Goal: Information Seeking & Learning: Learn about a topic

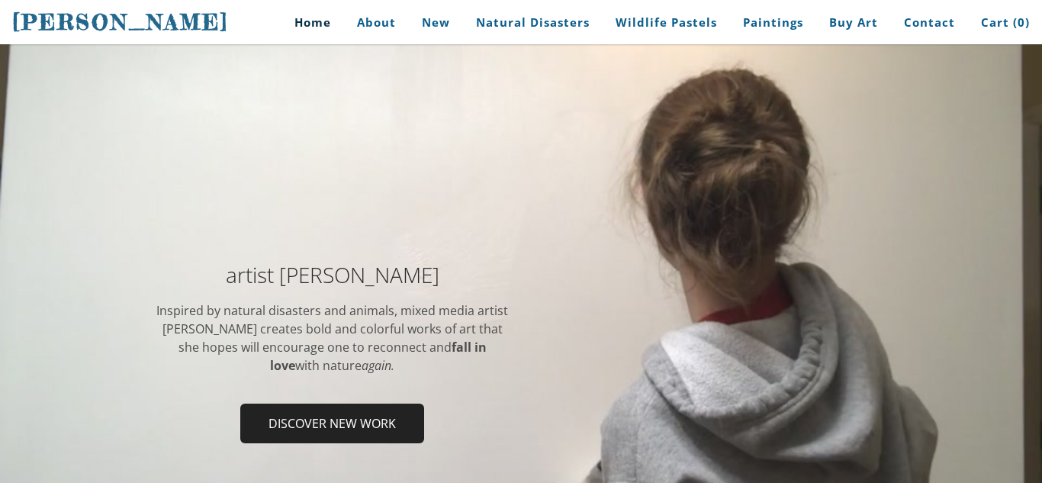
scroll to position [61, 0]
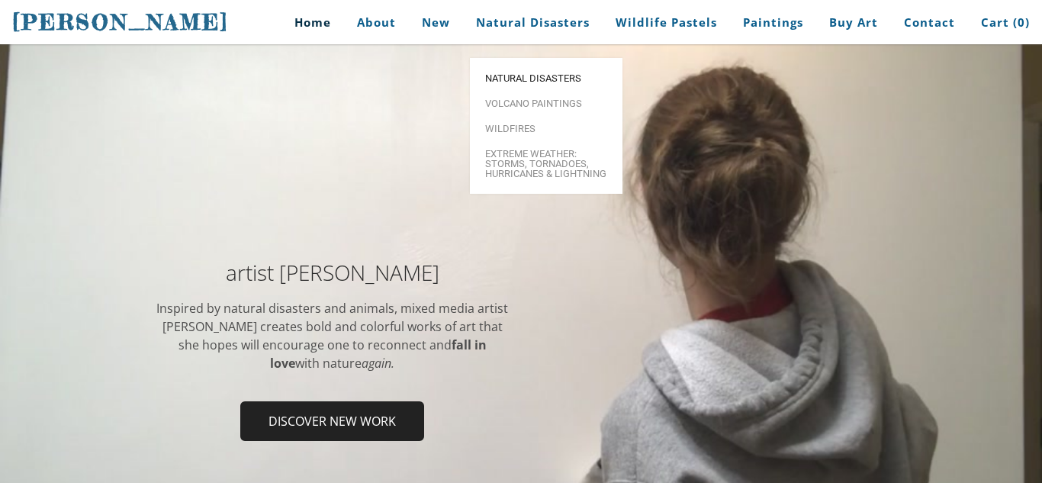
click at [549, 73] on span "Natural Disasters" at bounding box center [546, 78] width 122 height 10
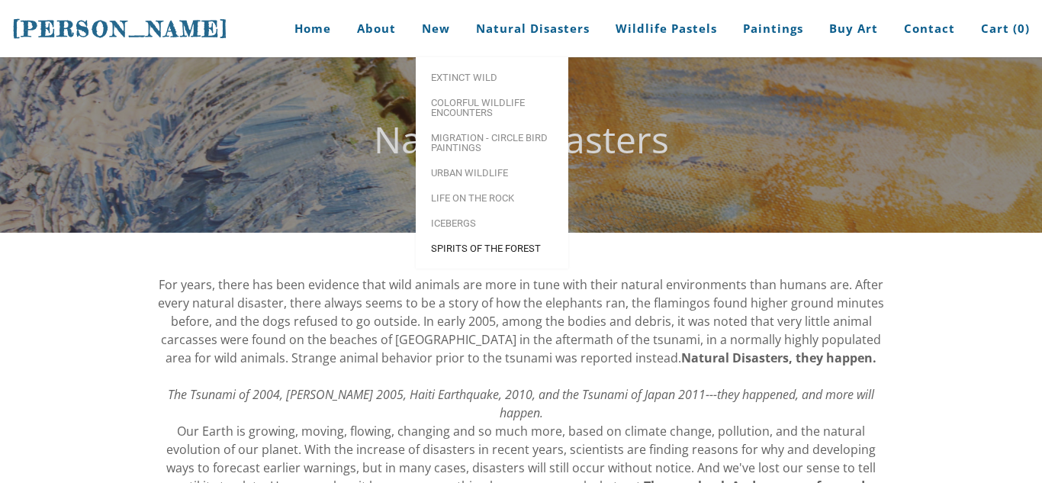
click at [494, 243] on span "Spirits of the Forest" at bounding box center [492, 248] width 122 height 10
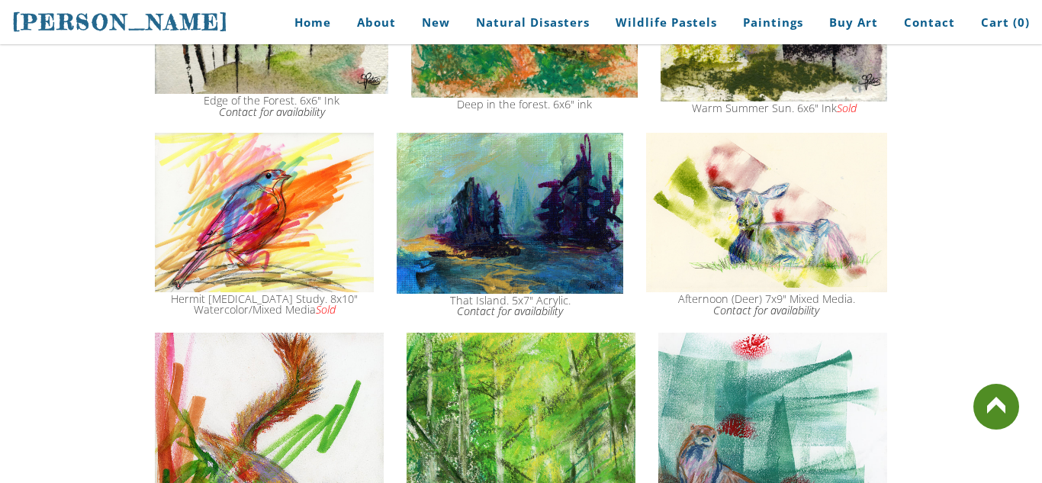
scroll to position [1618, 0]
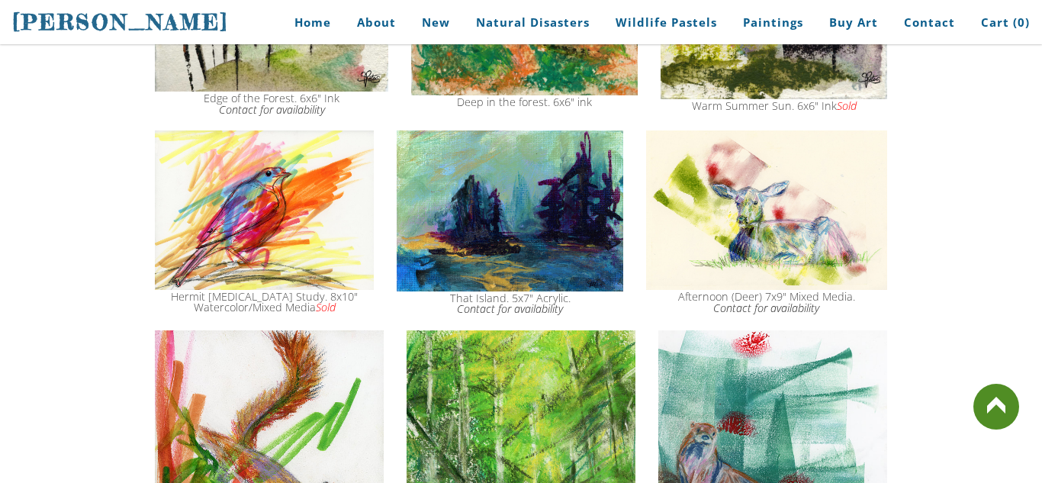
click at [404, 130] on img at bounding box center [510, 210] width 227 height 161
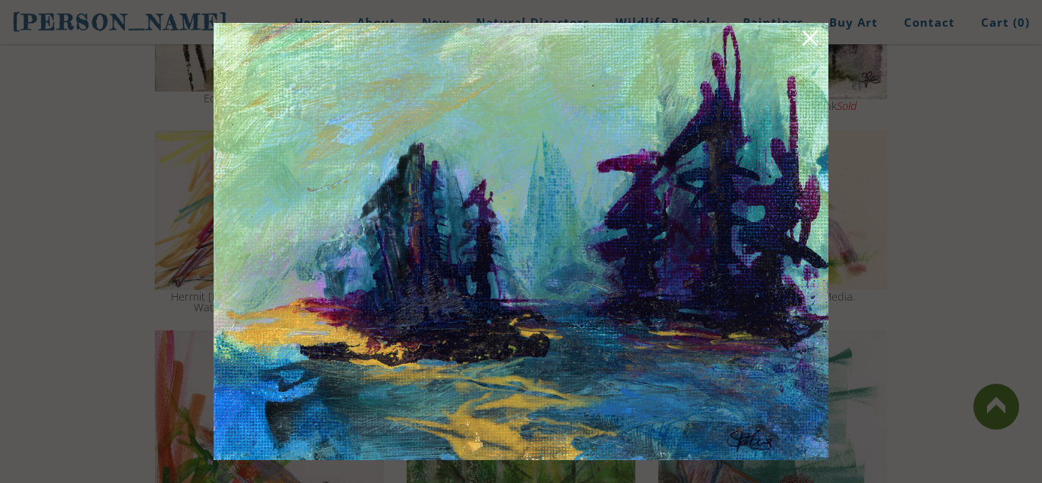
click at [811, 38] on link at bounding box center [810, 41] width 21 height 24
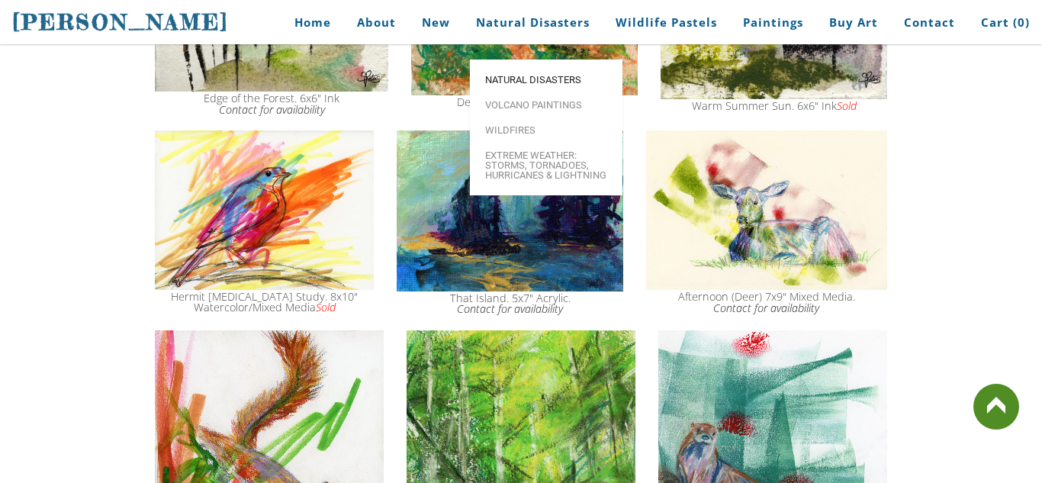
click at [546, 75] on span "Natural Disasters" at bounding box center [546, 80] width 122 height 10
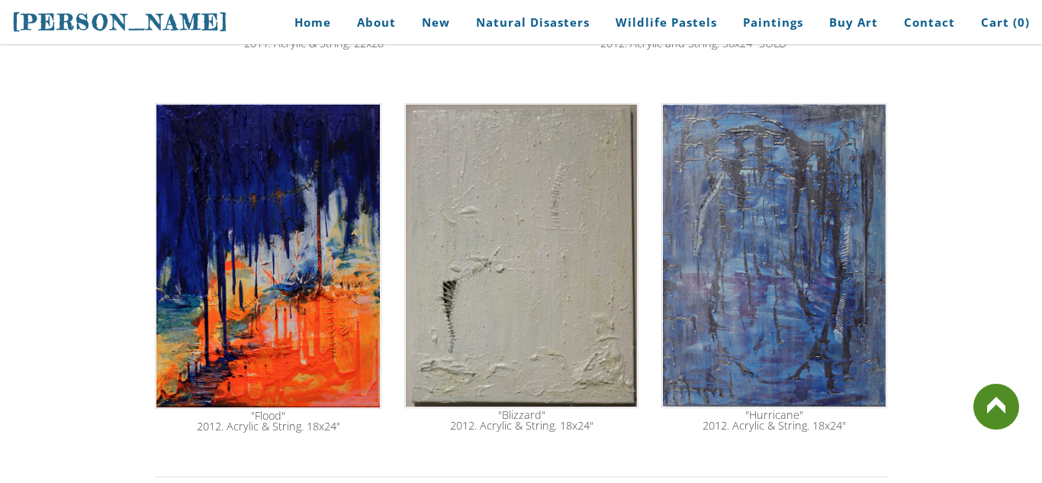
scroll to position [885, 0]
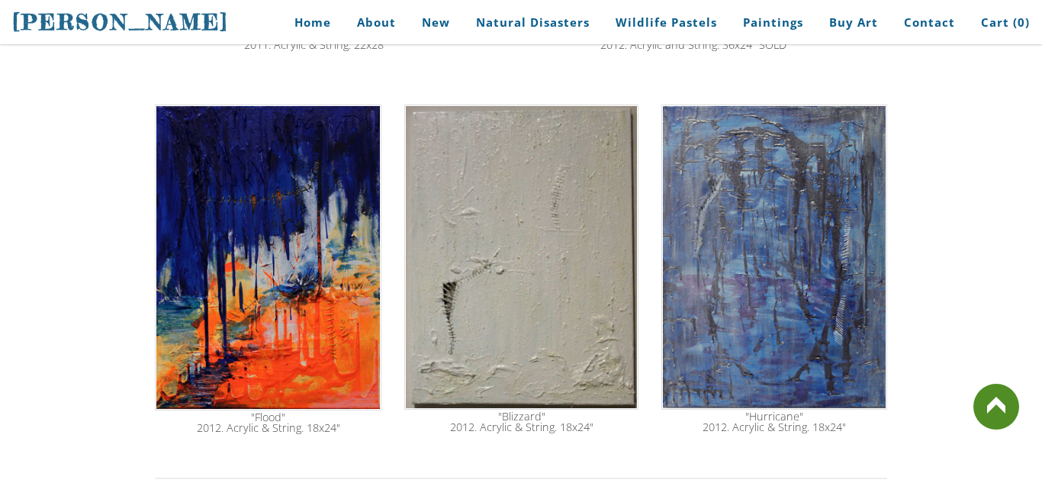
click at [482, 271] on img at bounding box center [521, 257] width 234 height 305
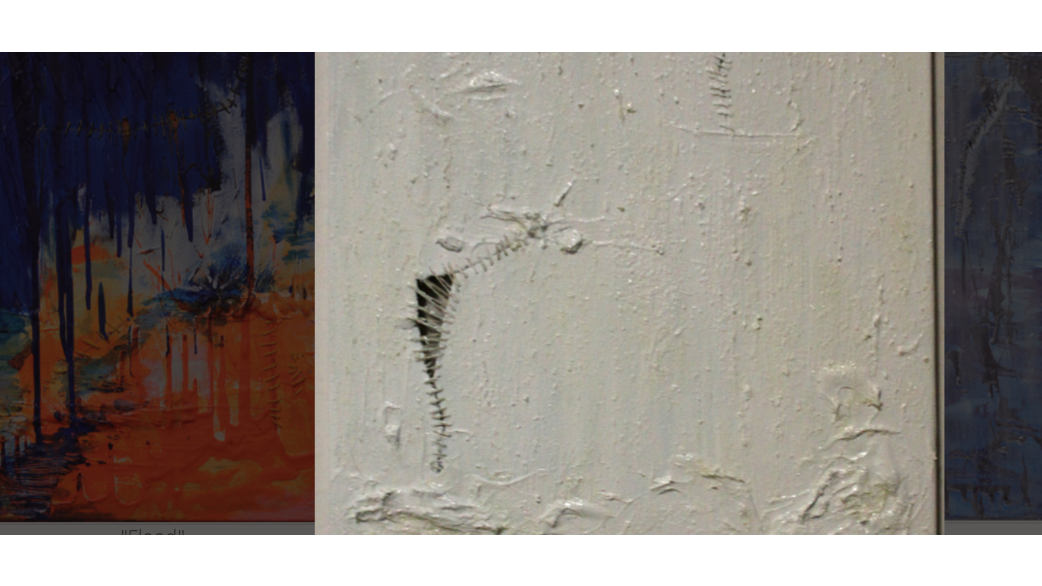
scroll to position [884, 0]
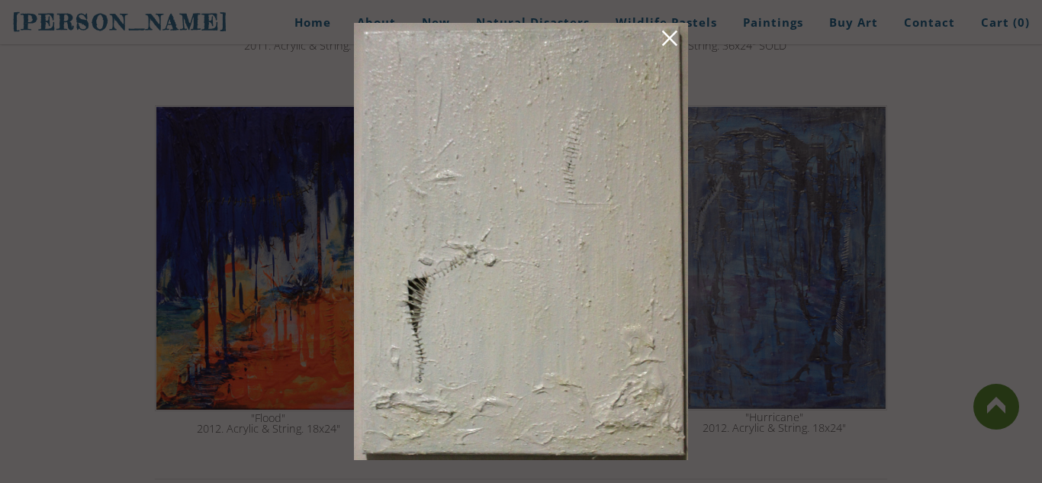
click at [659, 35] on img at bounding box center [521, 241] width 334 height 437
click at [668, 36] on link at bounding box center [669, 41] width 21 height 24
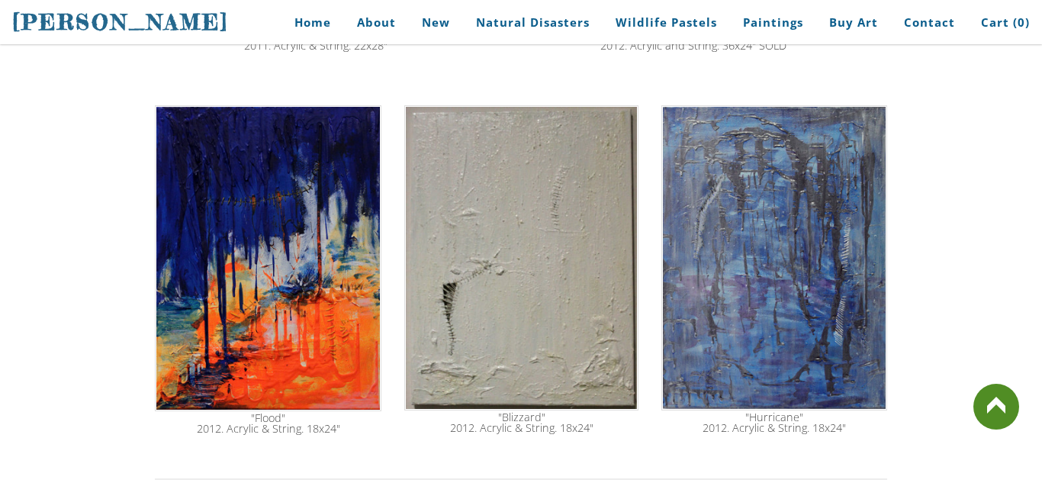
click at [430, 287] on img at bounding box center [521, 257] width 234 height 305
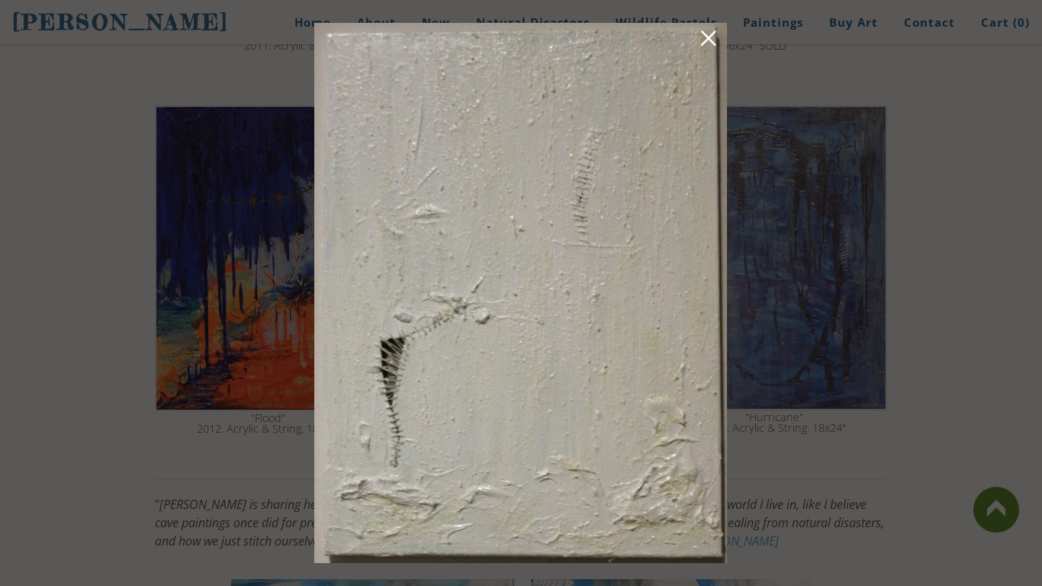
click at [588, 52] on img at bounding box center [520, 293] width 413 height 540
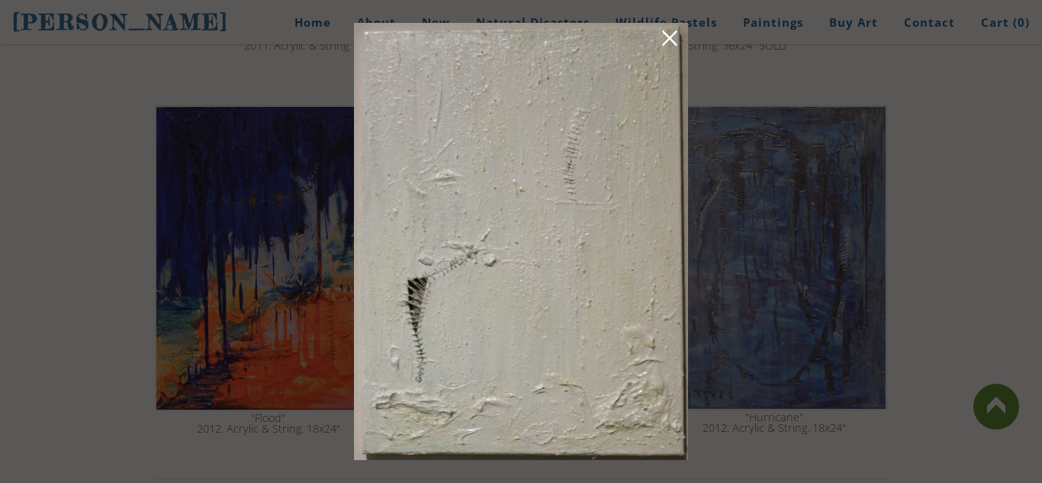
click at [848, 53] on div at bounding box center [521, 241] width 1042 height 483
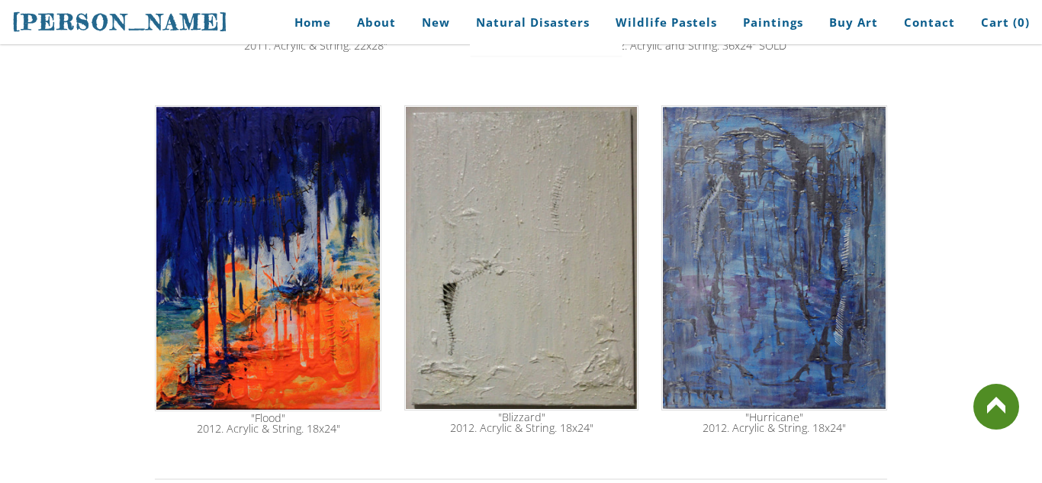
click at [581, 327] on img at bounding box center [521, 257] width 234 height 305
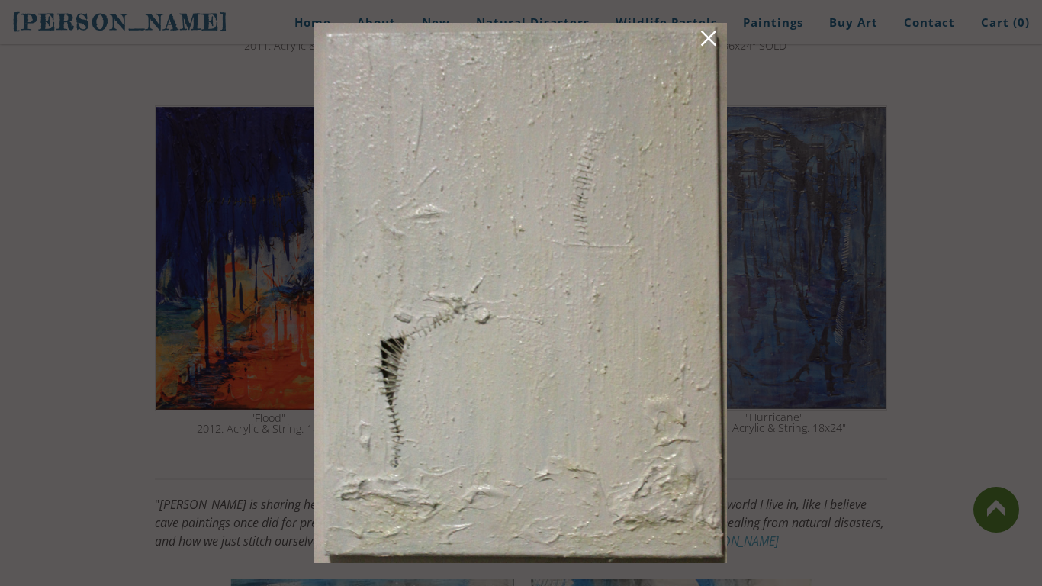
click at [707, 41] on link at bounding box center [708, 41] width 21 height 24
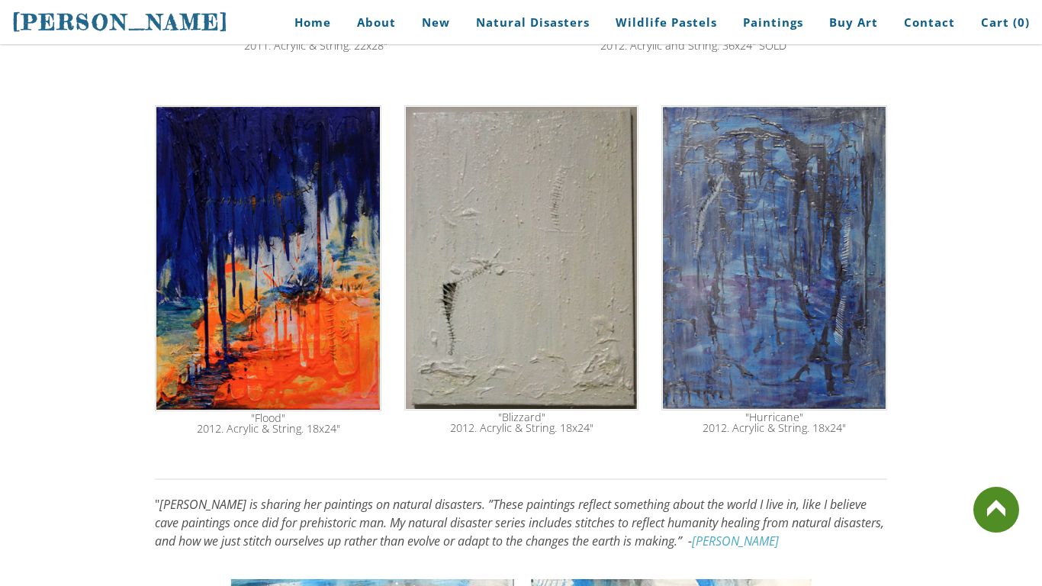
click at [573, 214] on img at bounding box center [521, 257] width 234 height 305
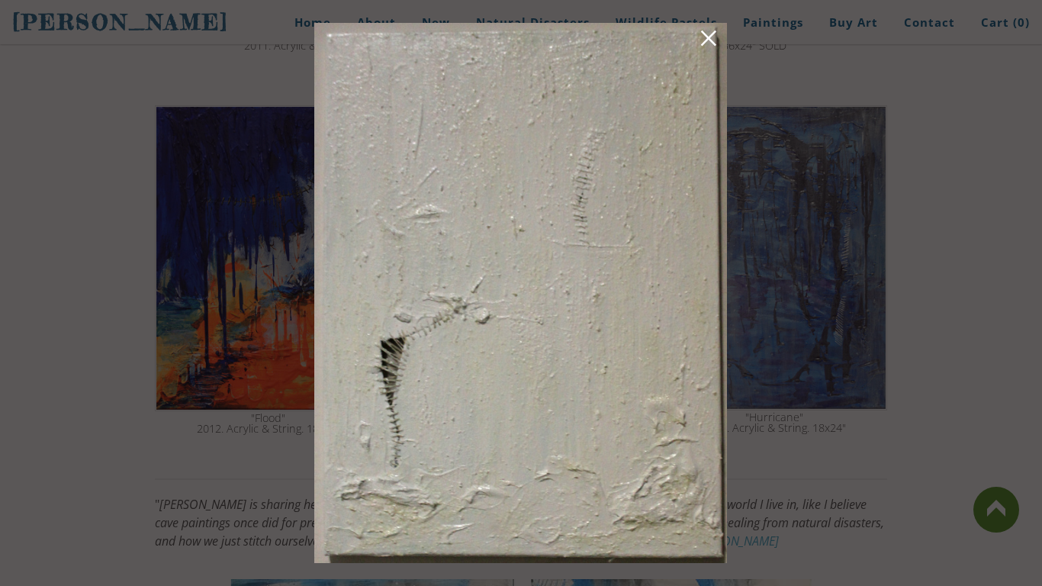
click at [707, 40] on link at bounding box center [708, 41] width 21 height 24
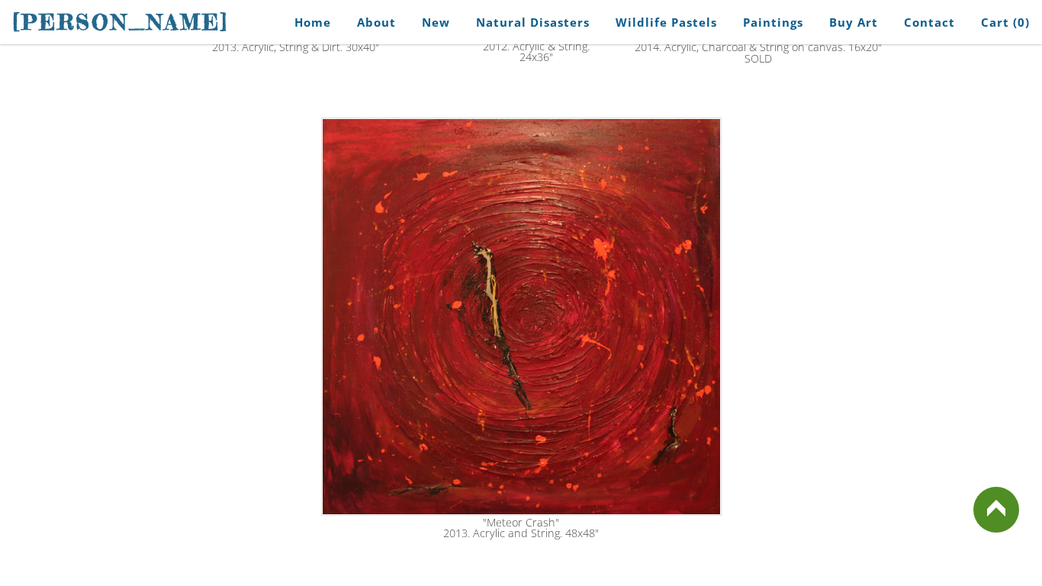
scroll to position [2502, 0]
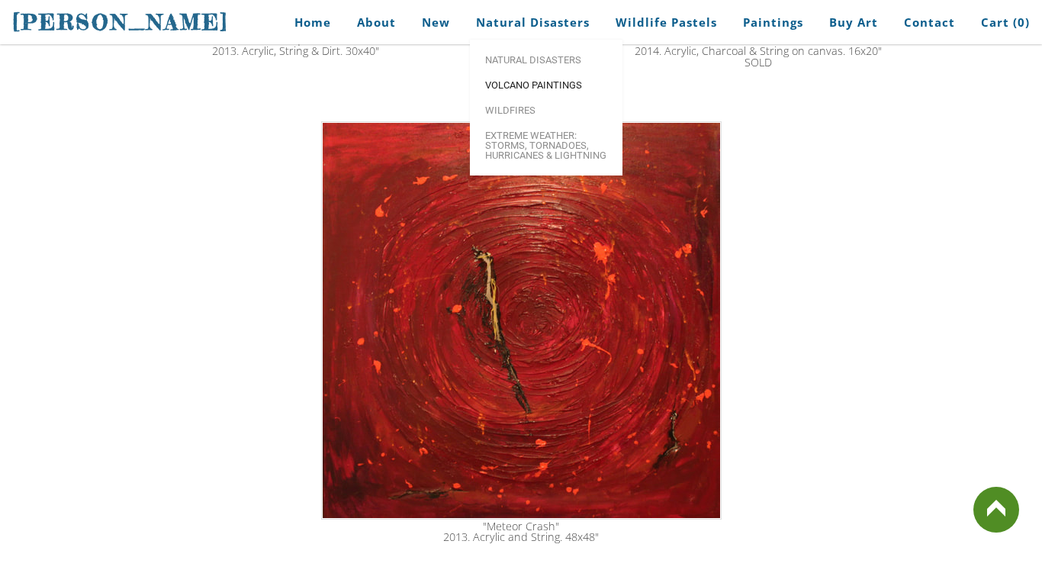
click at [554, 82] on span "Volcano paintings" at bounding box center [546, 85] width 122 height 10
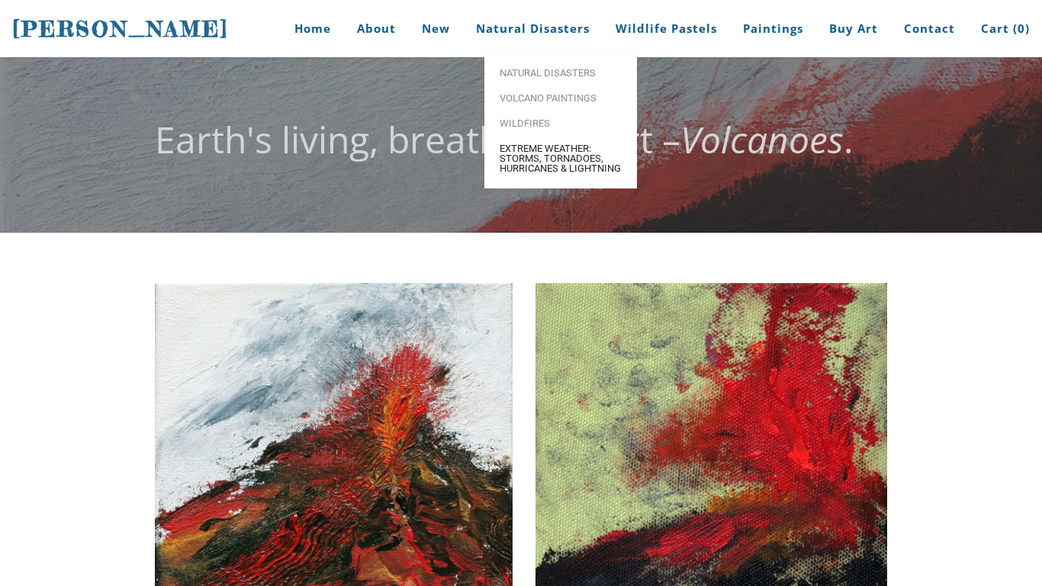
click at [539, 150] on span "Extreme Weather: Storms, Tornadoes, Hurricanes & Lightning" at bounding box center [561, 158] width 122 height 30
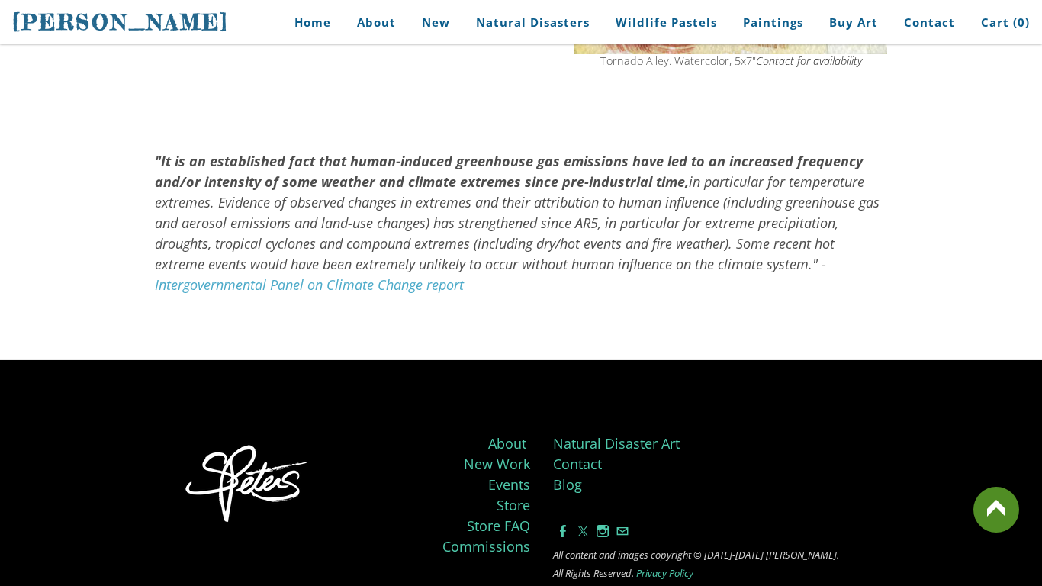
scroll to position [1526, 0]
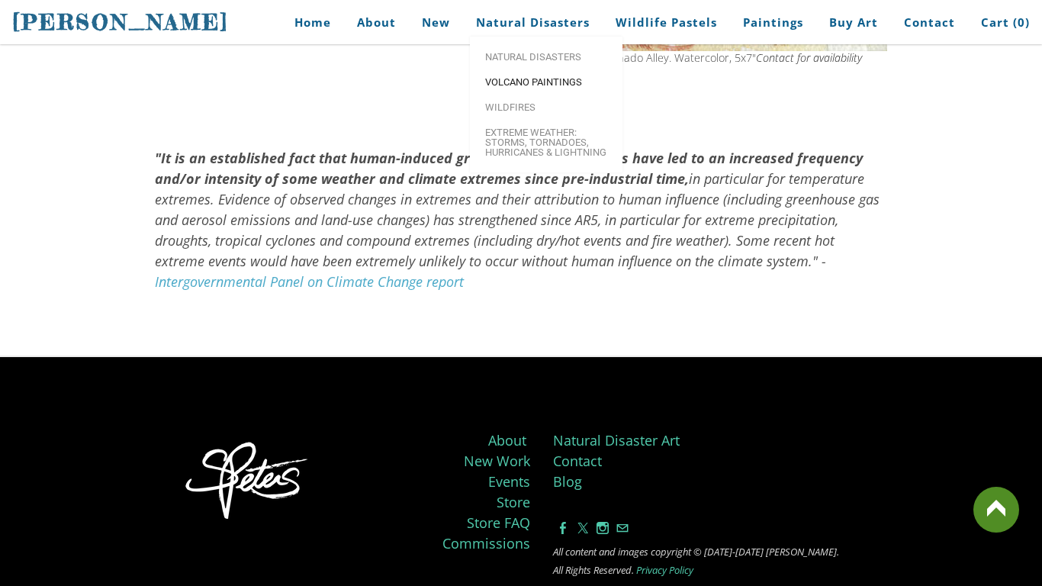
click at [526, 87] on span "Volcano paintings" at bounding box center [546, 82] width 122 height 10
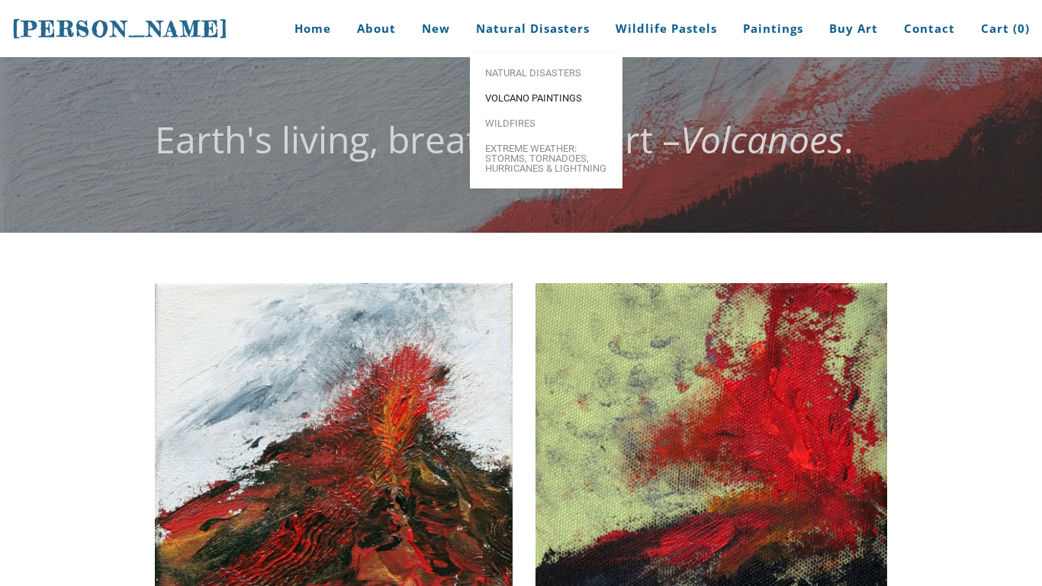
click at [532, 103] on span "Volcano paintings" at bounding box center [546, 98] width 122 height 10
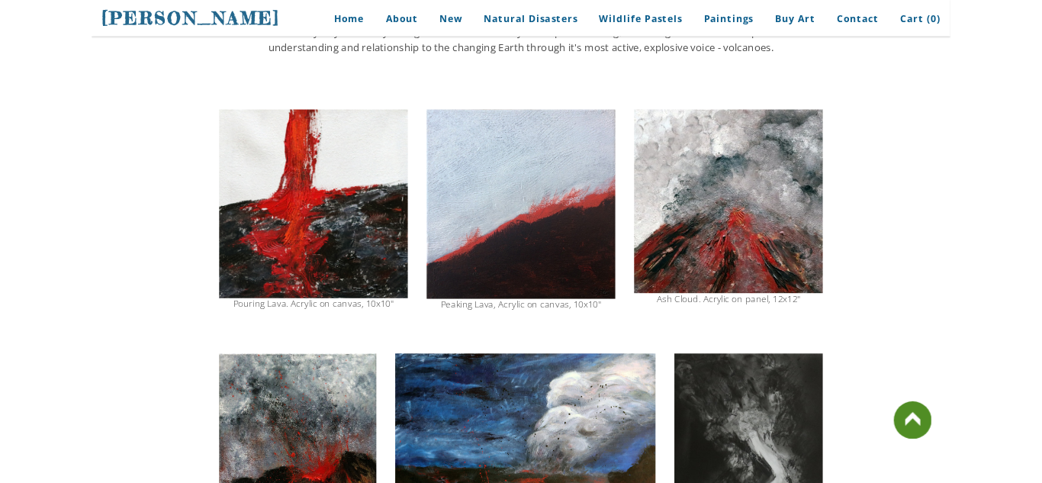
scroll to position [1038, 0]
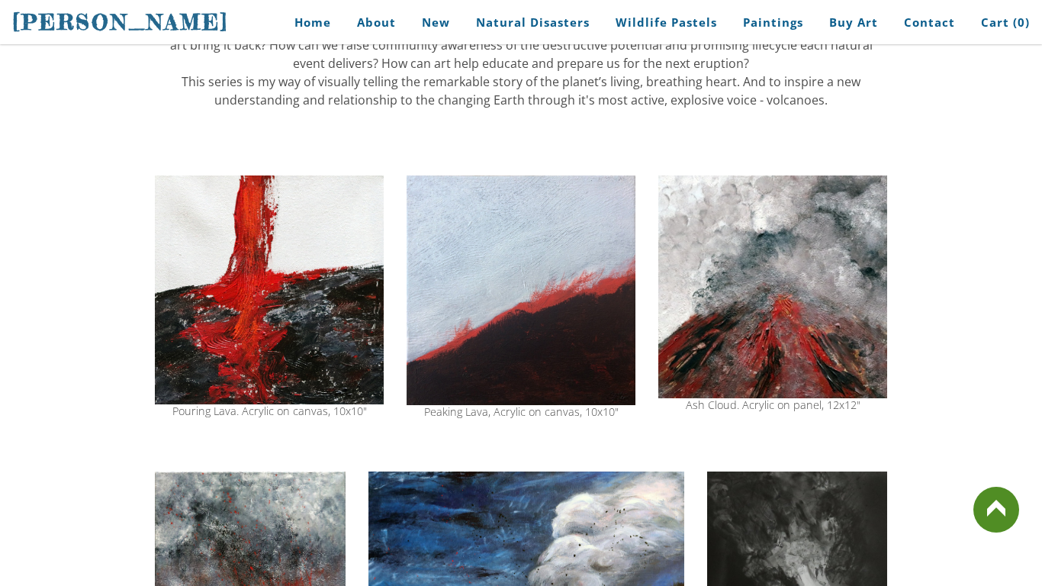
click at [710, 229] on img at bounding box center [772, 286] width 229 height 223
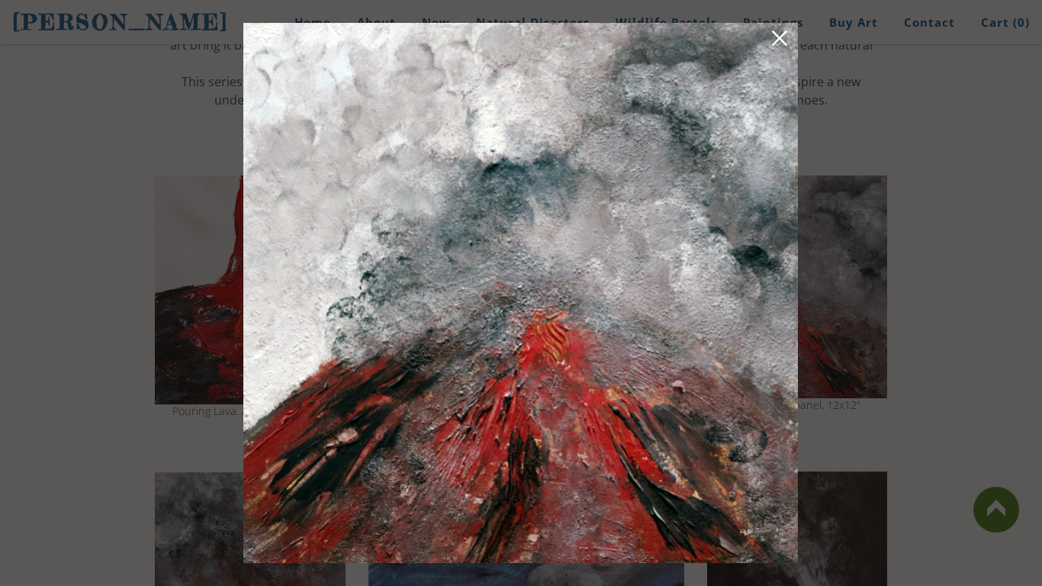
click at [777, 46] on link at bounding box center [779, 41] width 21 height 24
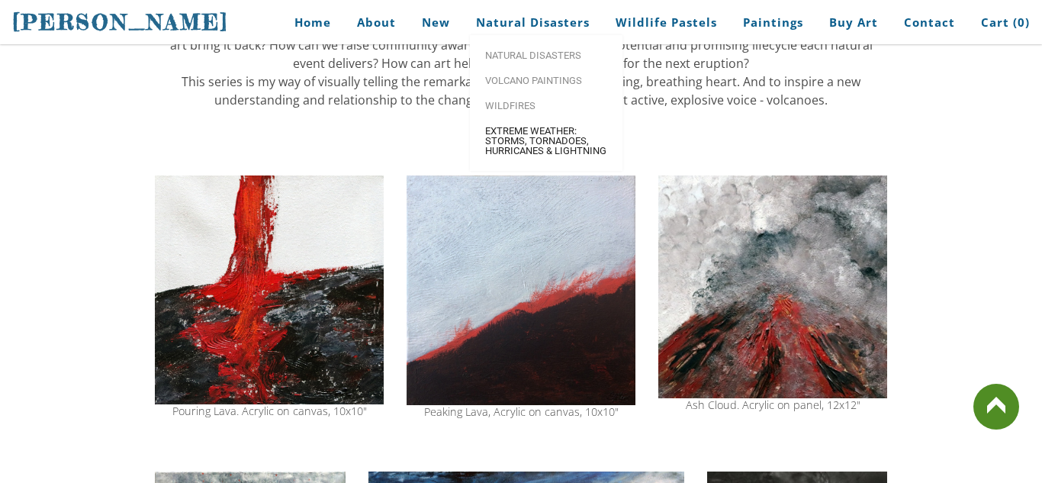
click at [531, 148] on span "Extreme Weather: Storms, Tornadoes, Hurricanes & Lightning" at bounding box center [546, 141] width 122 height 30
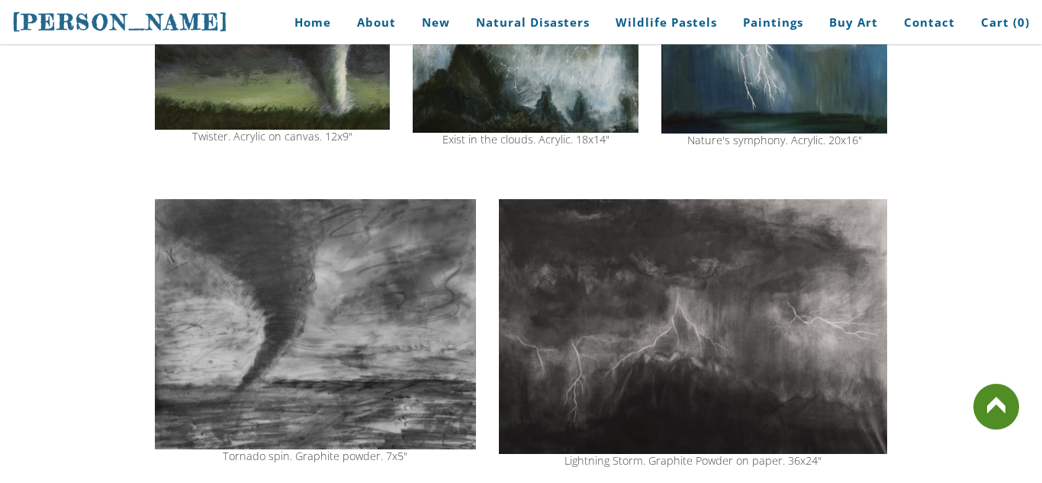
scroll to position [610, 0]
